Goal: Transaction & Acquisition: Purchase product/service

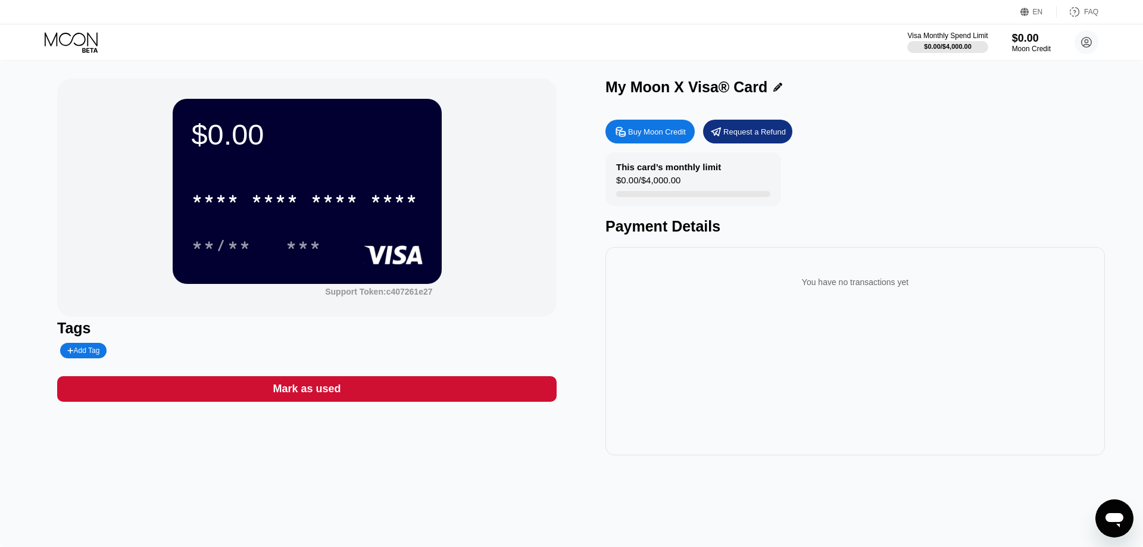
click at [717, 134] on icon at bounding box center [715, 131] width 9 height 8
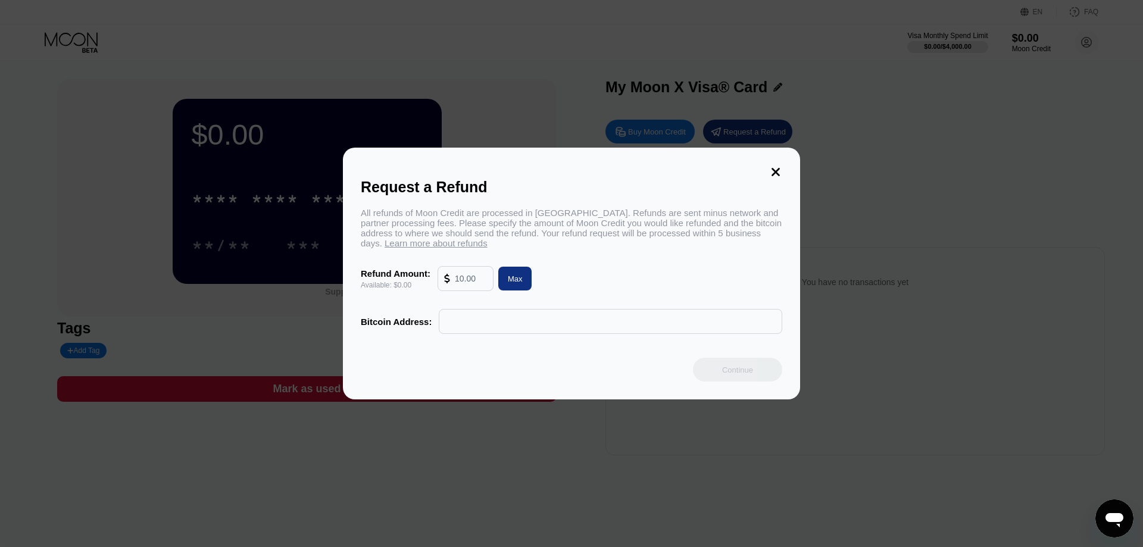
click at [777, 165] on icon at bounding box center [775, 171] width 13 height 13
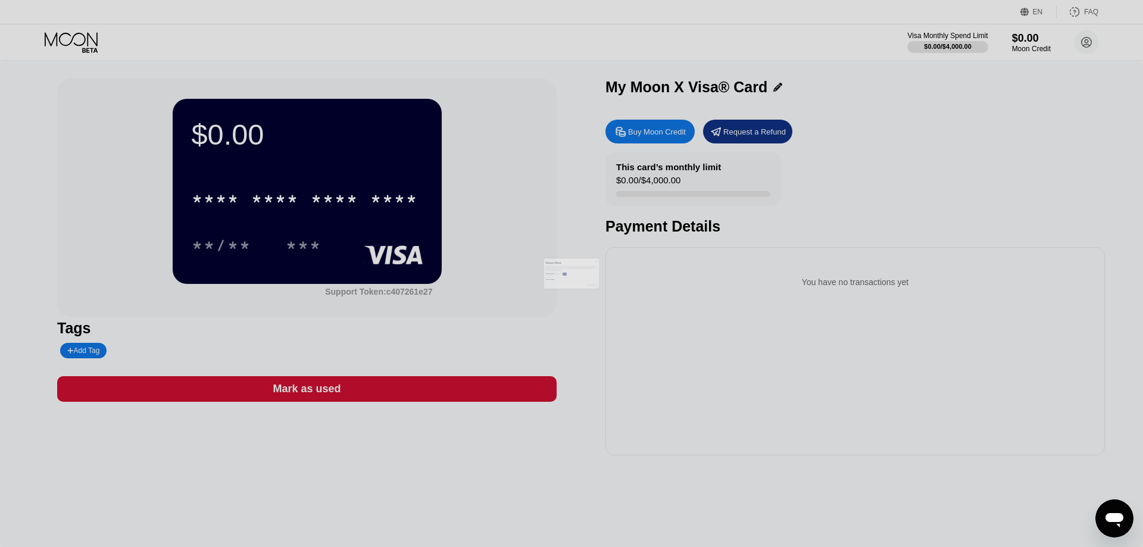
click at [682, 132] on div at bounding box center [571, 273] width 1143 height 547
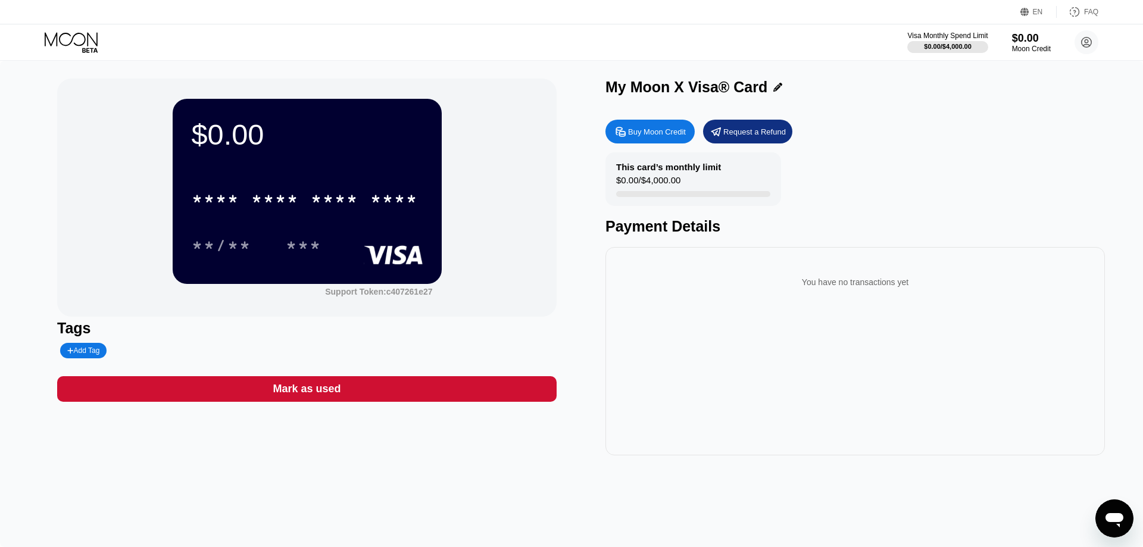
click at [682, 132] on div "Buy Moon Credit" at bounding box center [657, 132] width 58 height 10
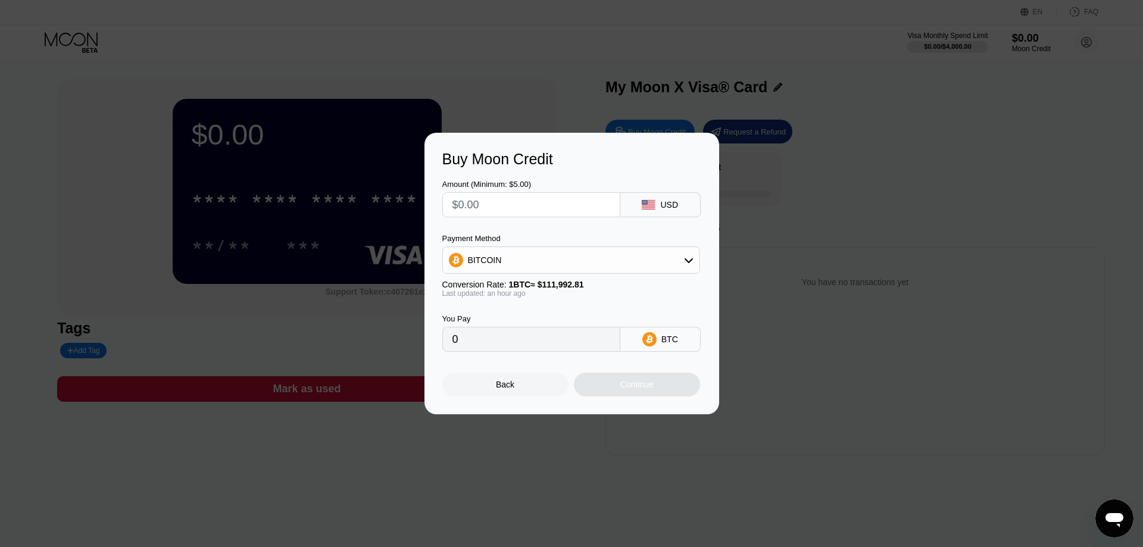
click at [688, 265] on icon at bounding box center [689, 260] width 10 height 10
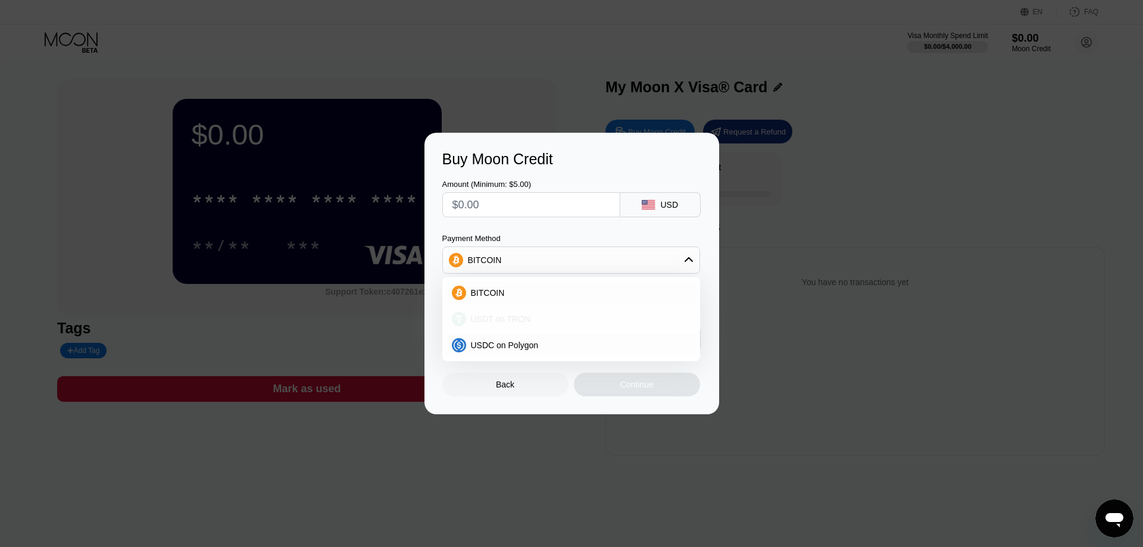
click at [529, 323] on div "USDT on TRON" at bounding box center [578, 319] width 224 height 10
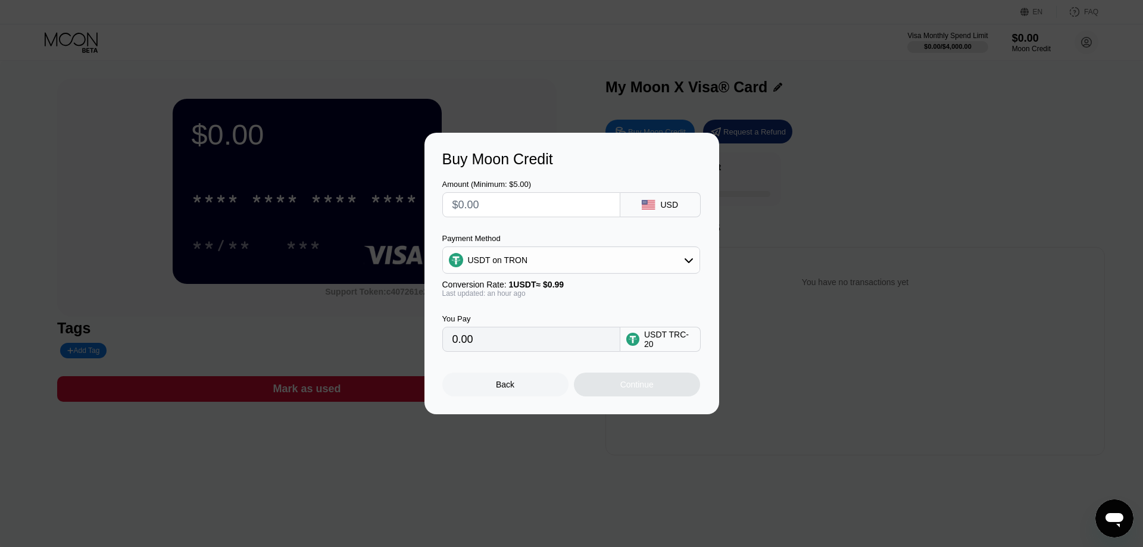
click at [692, 262] on icon at bounding box center [689, 260] width 10 height 10
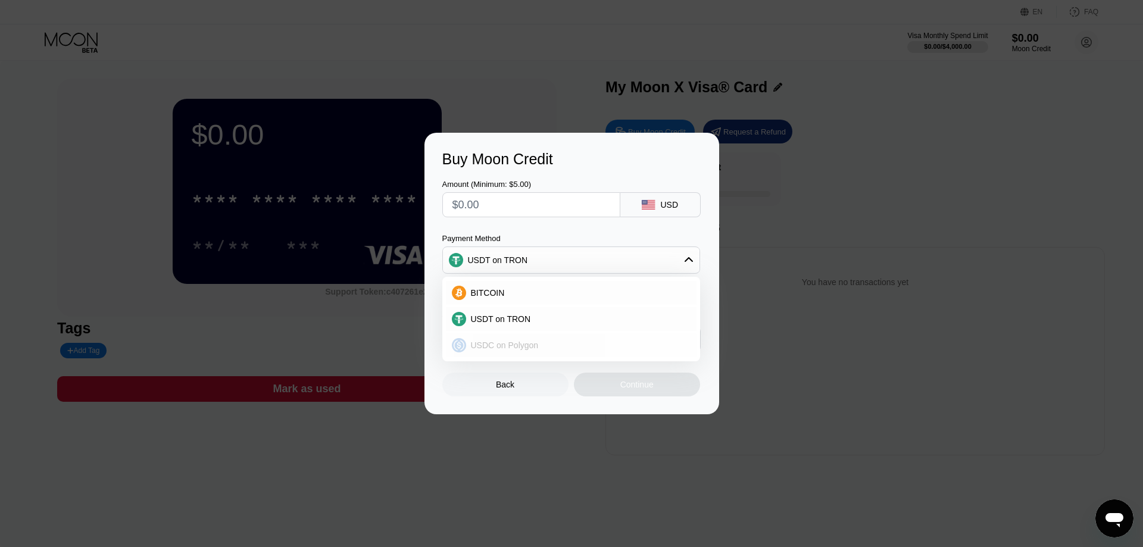
click at [496, 349] on span "USDC on Polygon" at bounding box center [505, 345] width 68 height 10
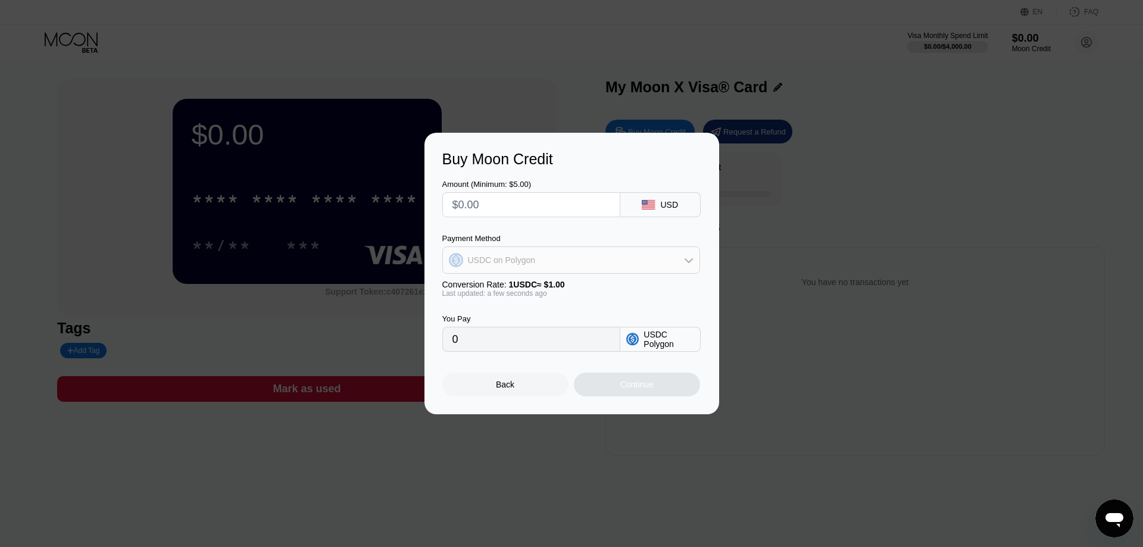
click at [573, 255] on div "USDC on Polygon" at bounding box center [571, 260] width 257 height 24
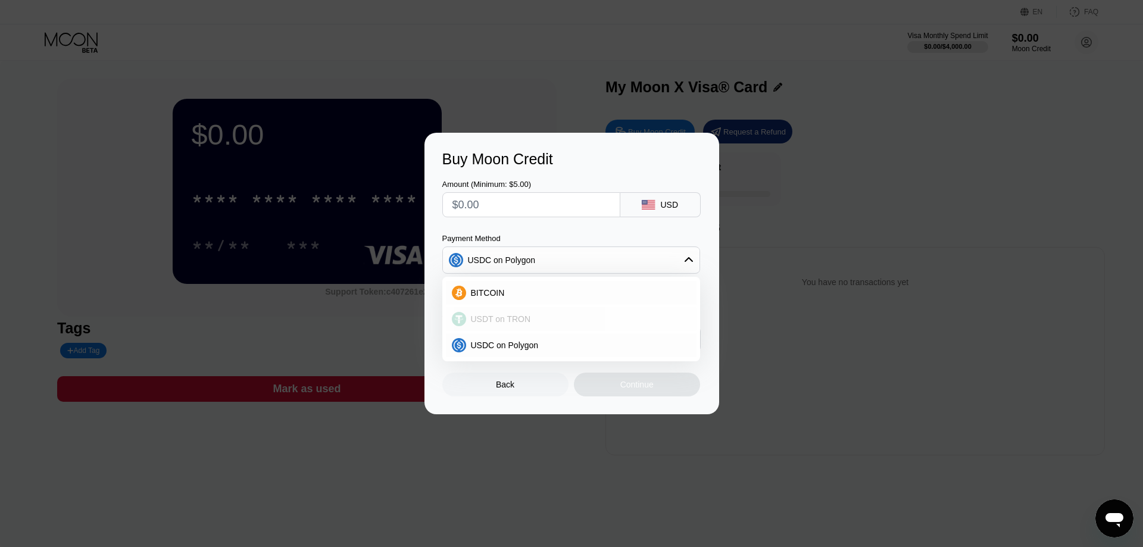
click at [505, 321] on span "USDT on TRON" at bounding box center [501, 319] width 60 height 10
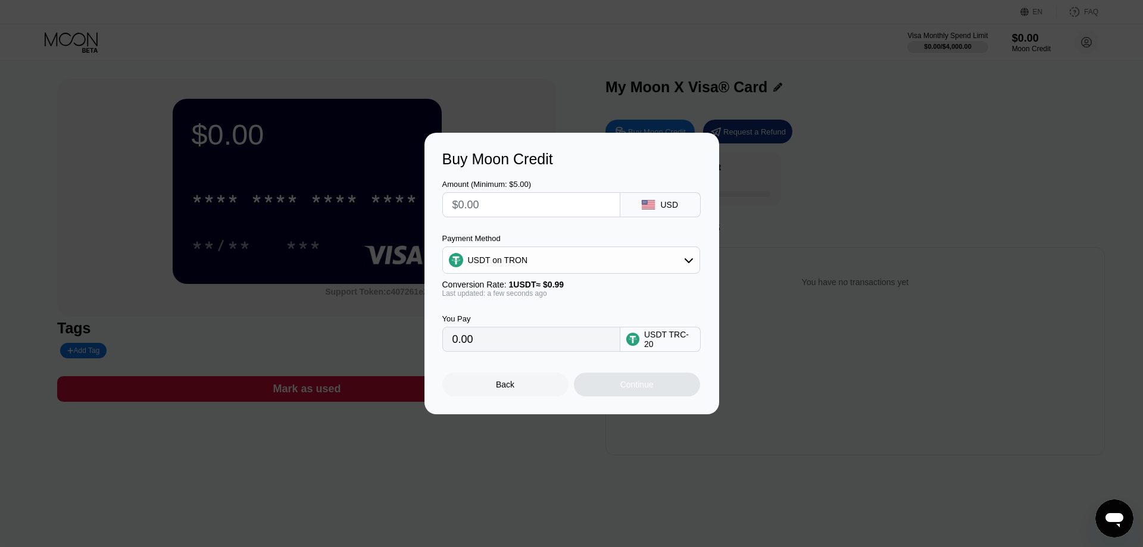
click at [566, 252] on div "USDT on TRON" at bounding box center [571, 260] width 257 height 24
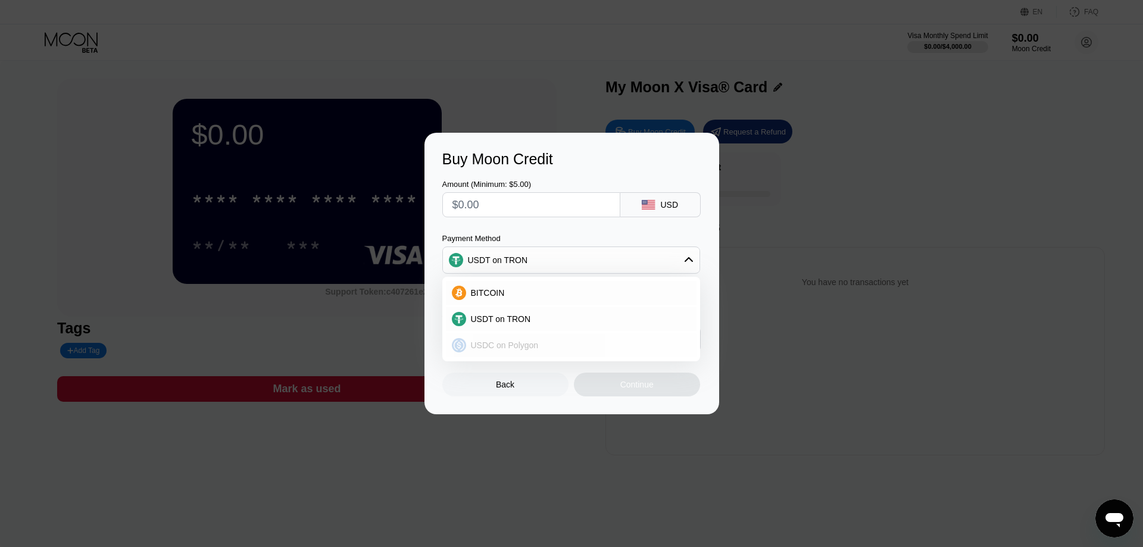
click at [515, 343] on span "USDC on Polygon" at bounding box center [505, 345] width 68 height 10
type input "0"
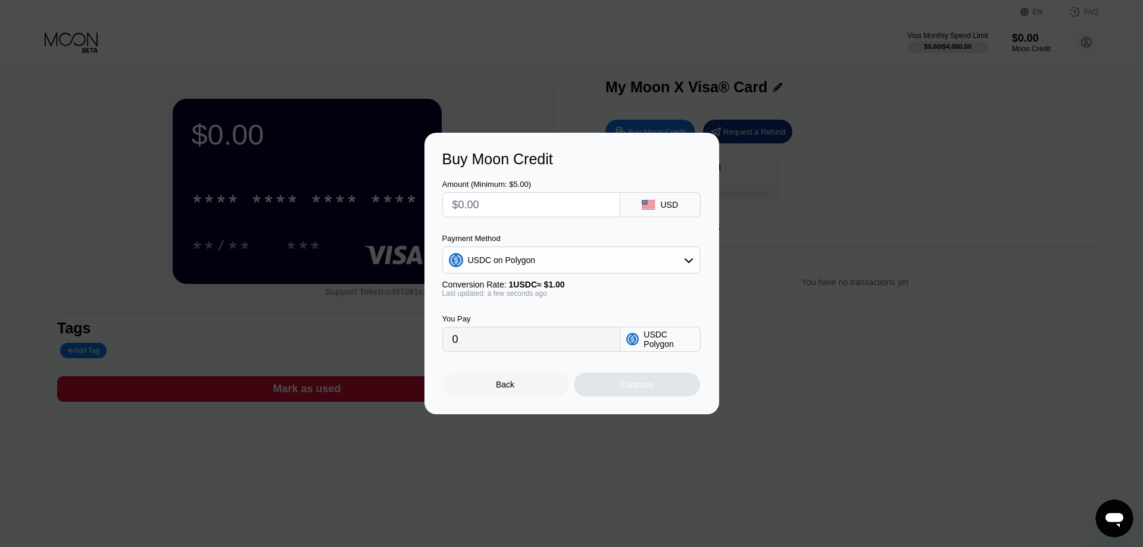
click at [549, 265] on div "USDC on Polygon" at bounding box center [571, 260] width 257 height 24
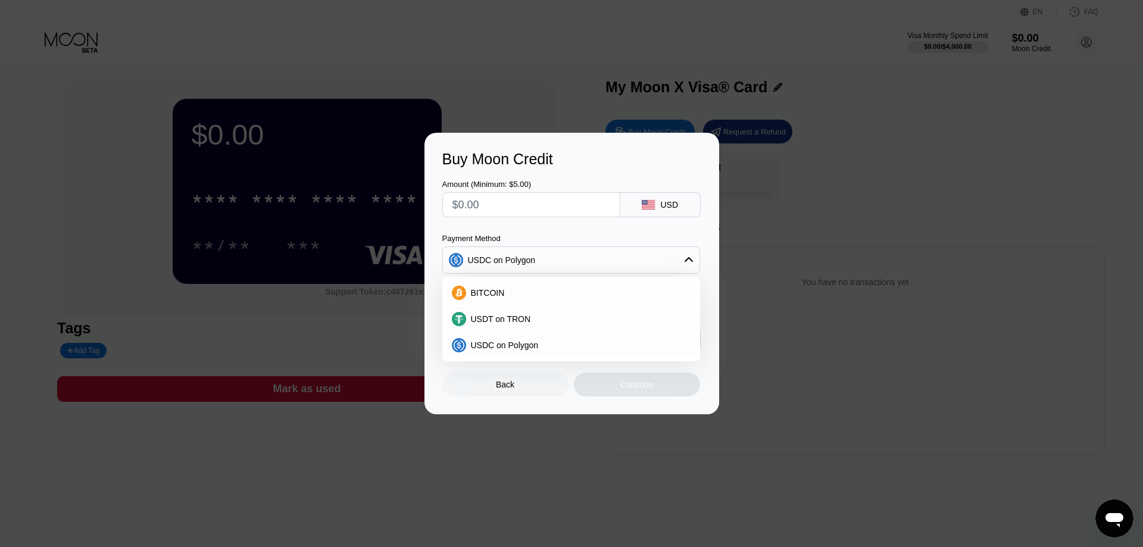
click at [808, 286] on div "Buy Moon Credit Amount (Minimum: $5.00) USD Payment Method USDC on Polygon BITC…" at bounding box center [571, 274] width 1143 height 282
click at [502, 383] on div "Back" at bounding box center [505, 385] width 126 height 24
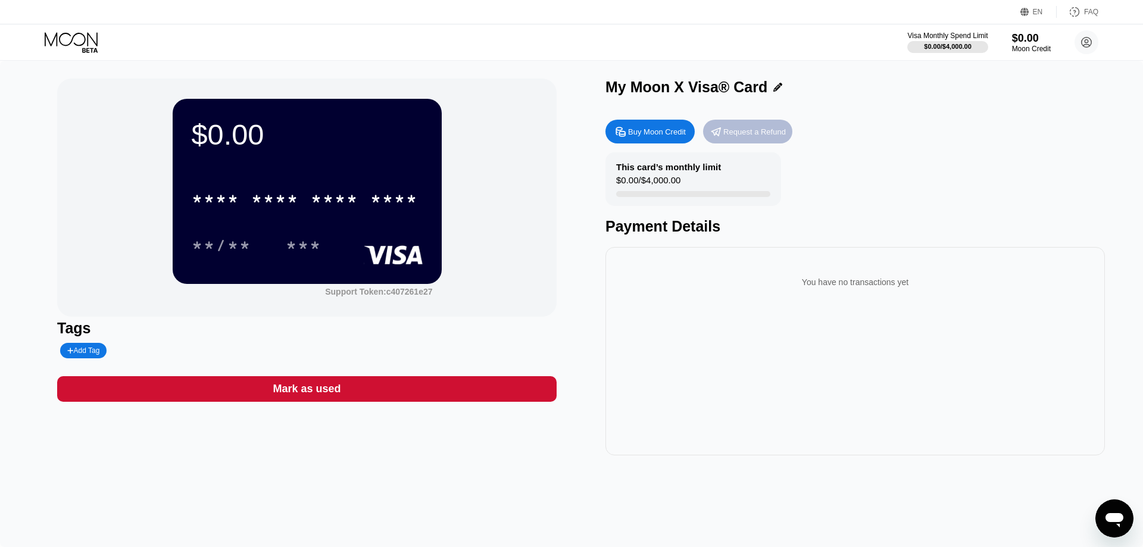
click at [754, 140] on div "Request a Refund" at bounding box center [747, 132] width 89 height 24
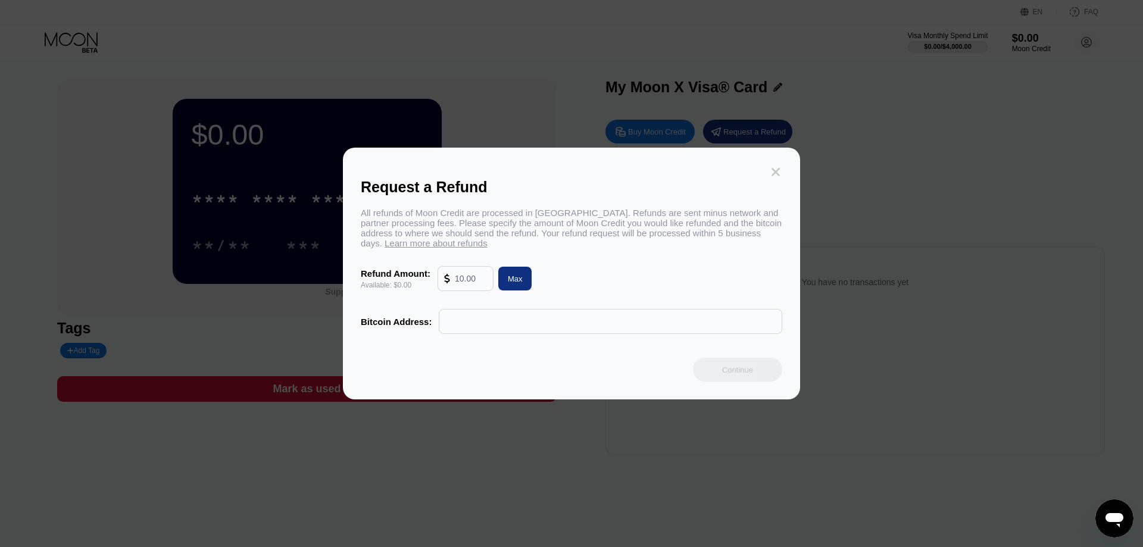
click at [773, 167] on icon at bounding box center [775, 171] width 13 height 13
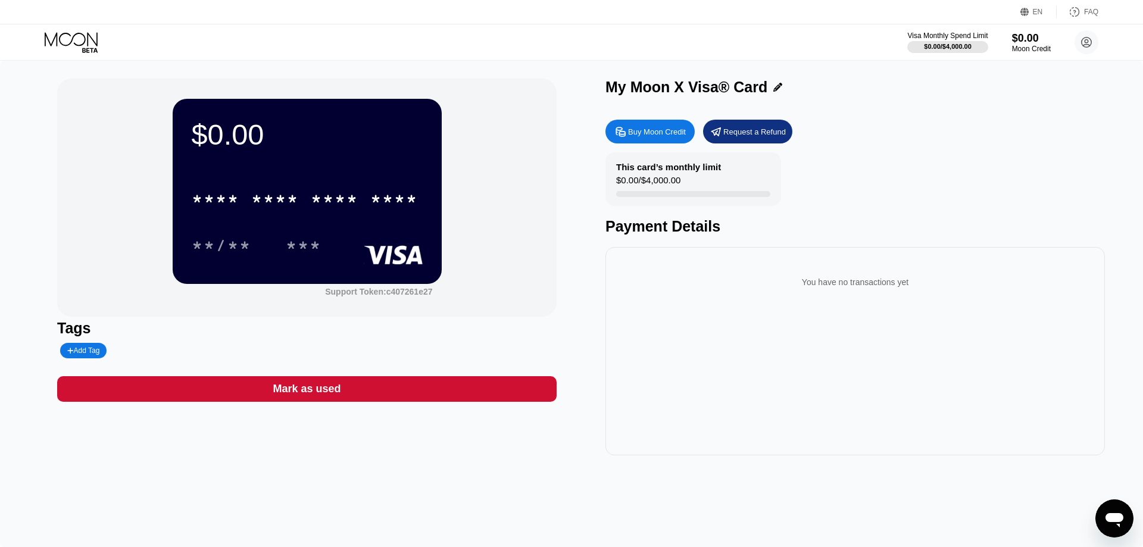
click at [679, 140] on div "Buy Moon Credit" at bounding box center [649, 132] width 89 height 24
type input "0"
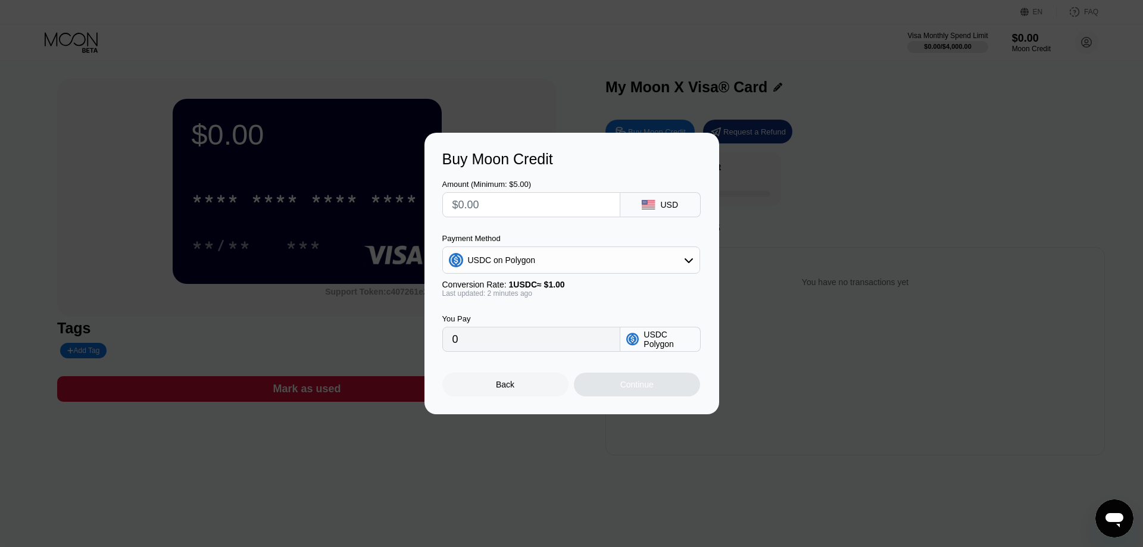
click at [549, 207] on input "text" at bounding box center [531, 205] width 158 height 24
type input "$5"
type input "5.00000000"
type input "$5"
click at [560, 267] on div "USDC on Polygon" at bounding box center [571, 260] width 257 height 24
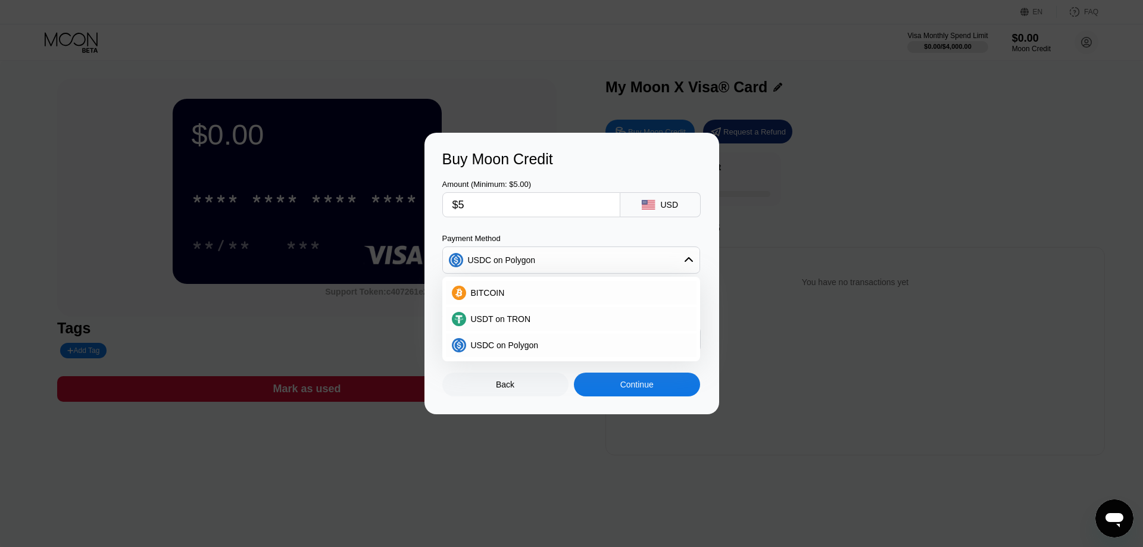
click at [536, 407] on div "Buy Moon Credit Amount (Minimum: $5.00) $5 USD Payment Method USDC on Polygon B…" at bounding box center [571, 274] width 295 height 282
click at [601, 394] on div "Continue" at bounding box center [637, 385] width 126 height 24
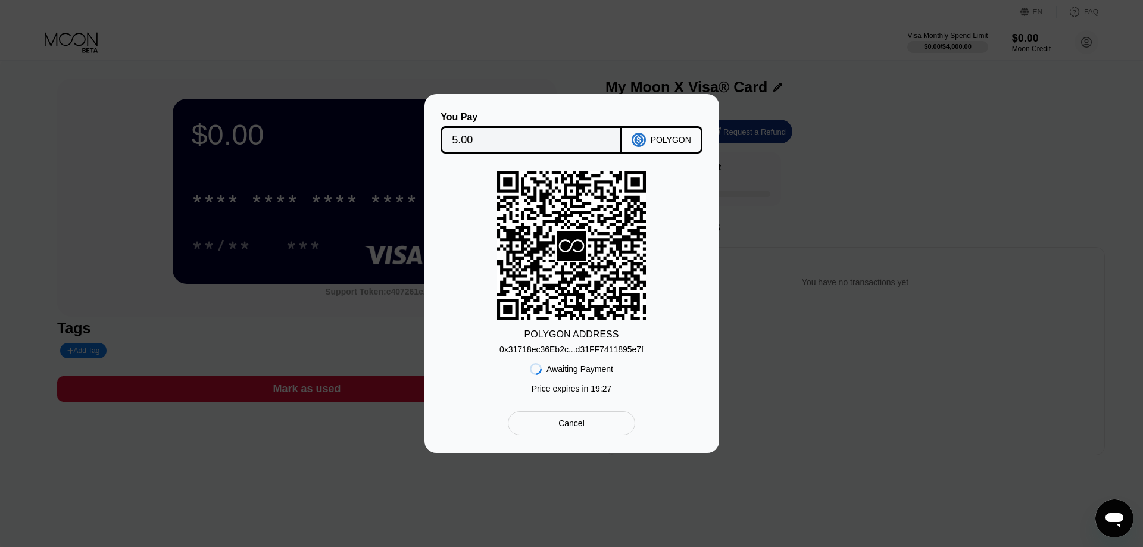
click at [671, 139] on div "POLYGON" at bounding box center [671, 140] width 40 height 10
click at [588, 425] on div "Cancel" at bounding box center [571, 423] width 127 height 24
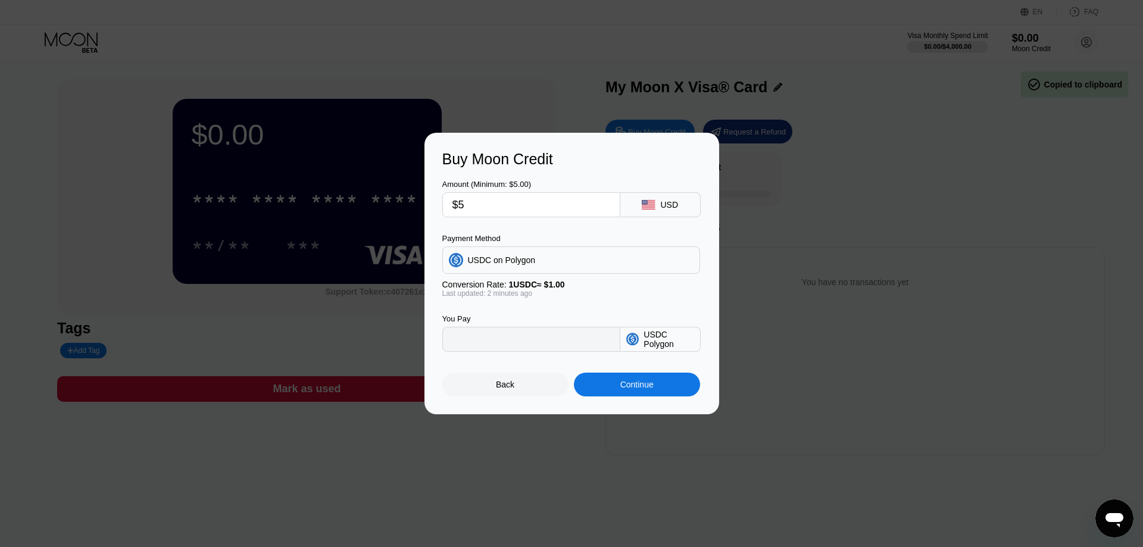
type input "5.00000000"
click at [505, 394] on div "Back" at bounding box center [505, 385] width 126 height 24
